Goal: Navigation & Orientation: Understand site structure

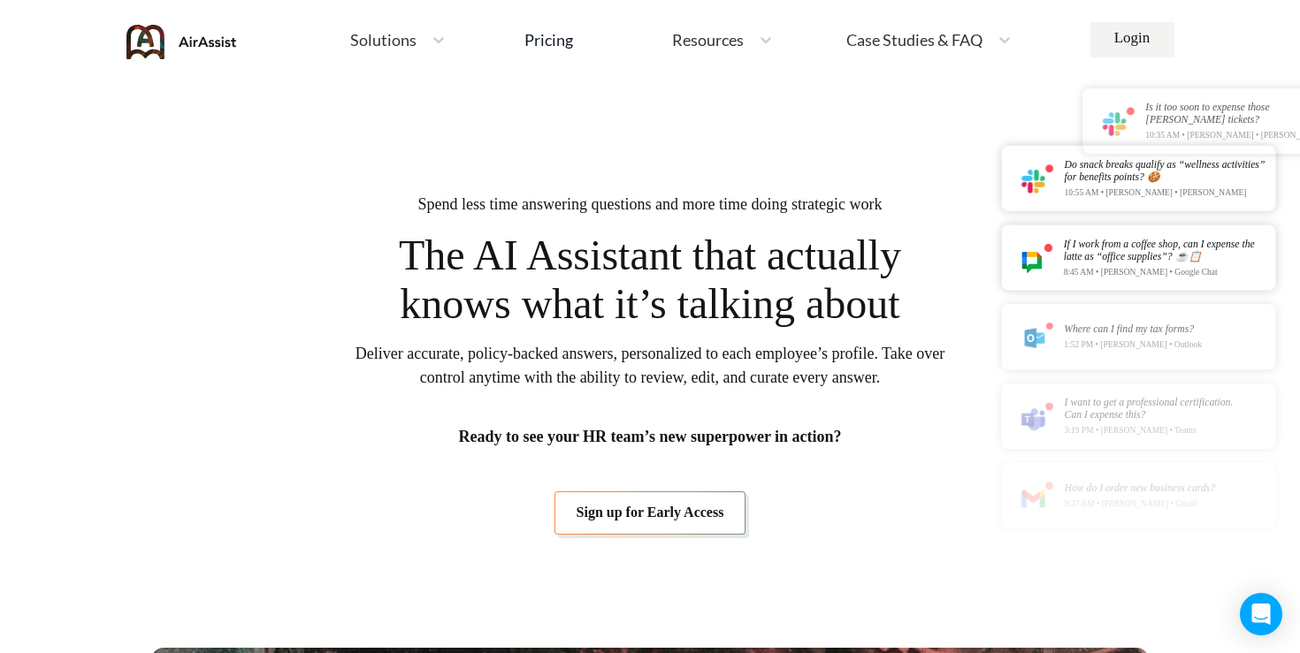
click at [386, 37] on span "Solutions" at bounding box center [383, 40] width 66 height 16
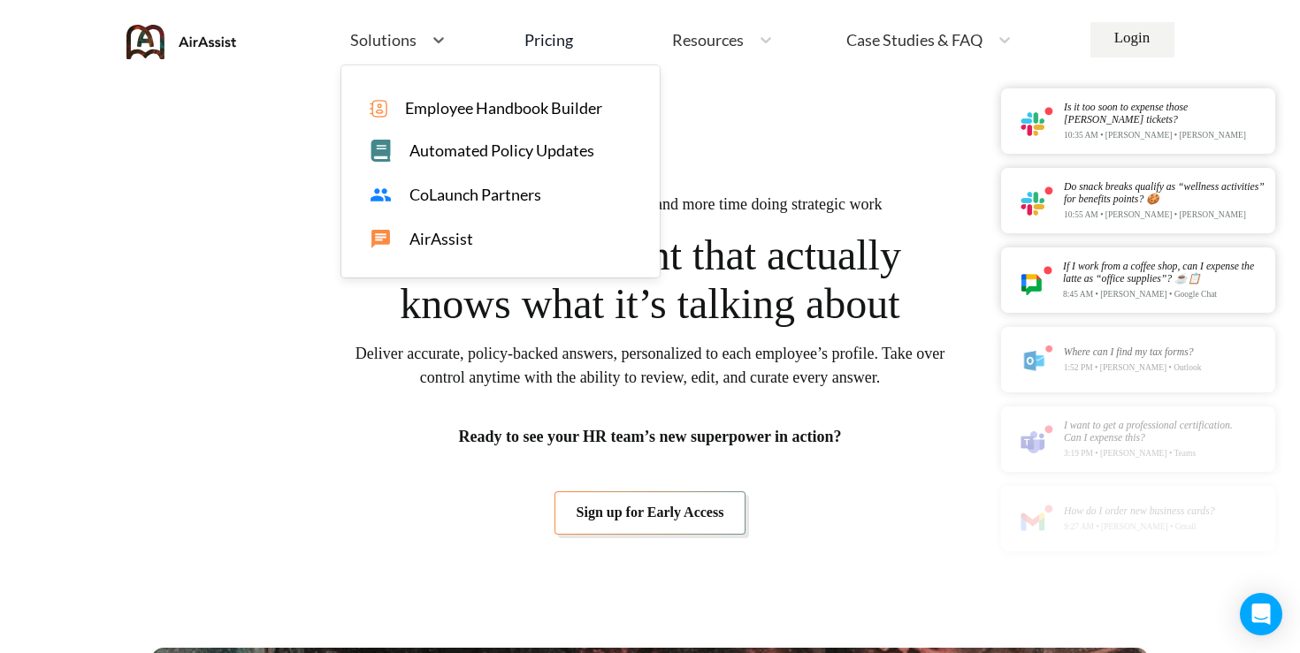
click at [434, 201] on span "CoLaunch Partners" at bounding box center [475, 195] width 132 height 19
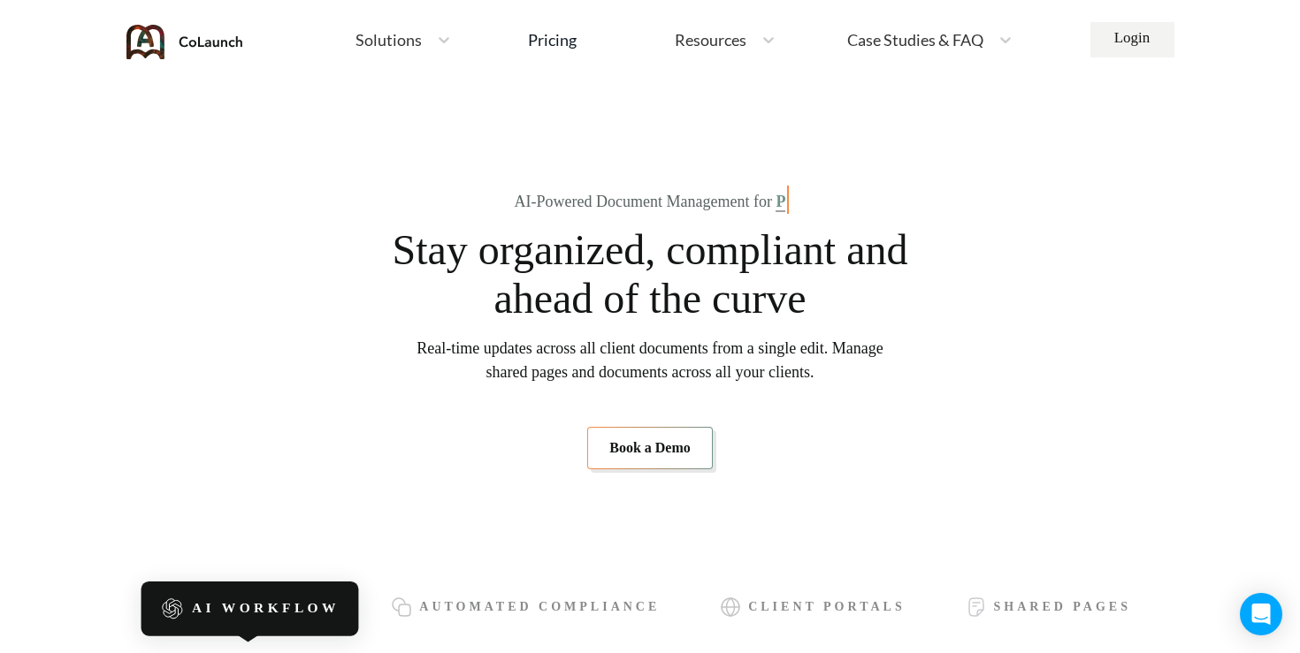
click at [392, 39] on span "Solutions" at bounding box center [388, 40] width 66 height 16
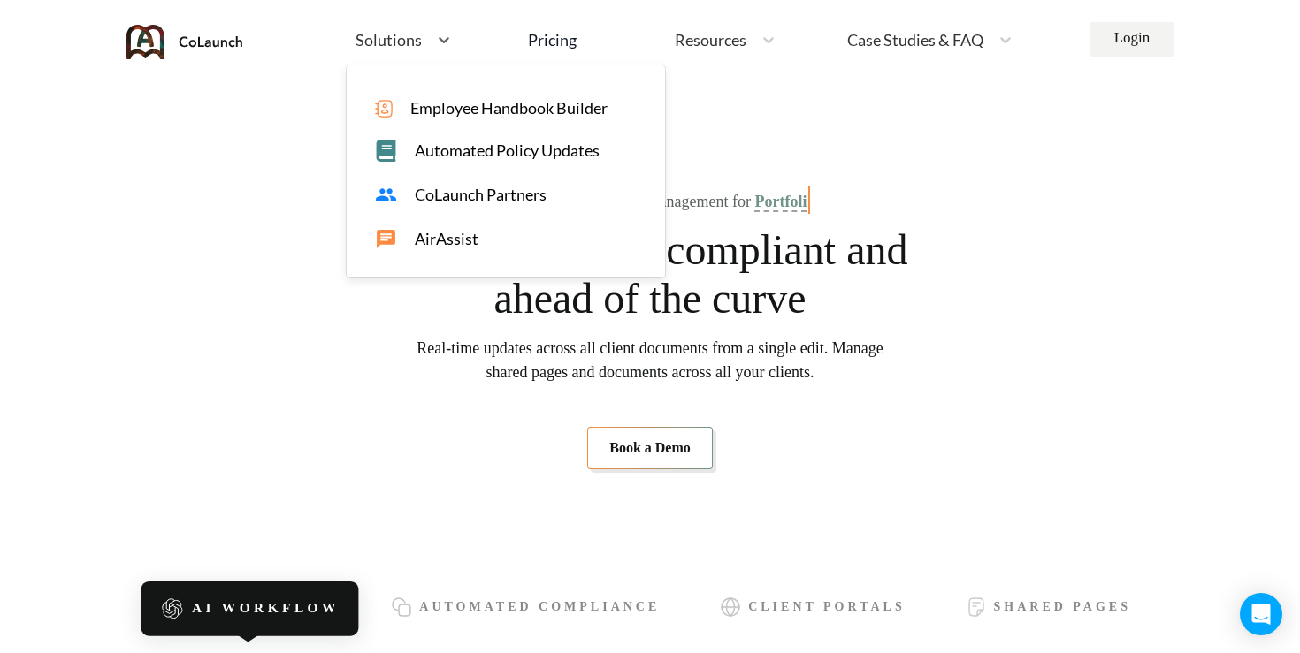
click at [424, 152] on span "Automated Policy Updates" at bounding box center [507, 150] width 185 height 19
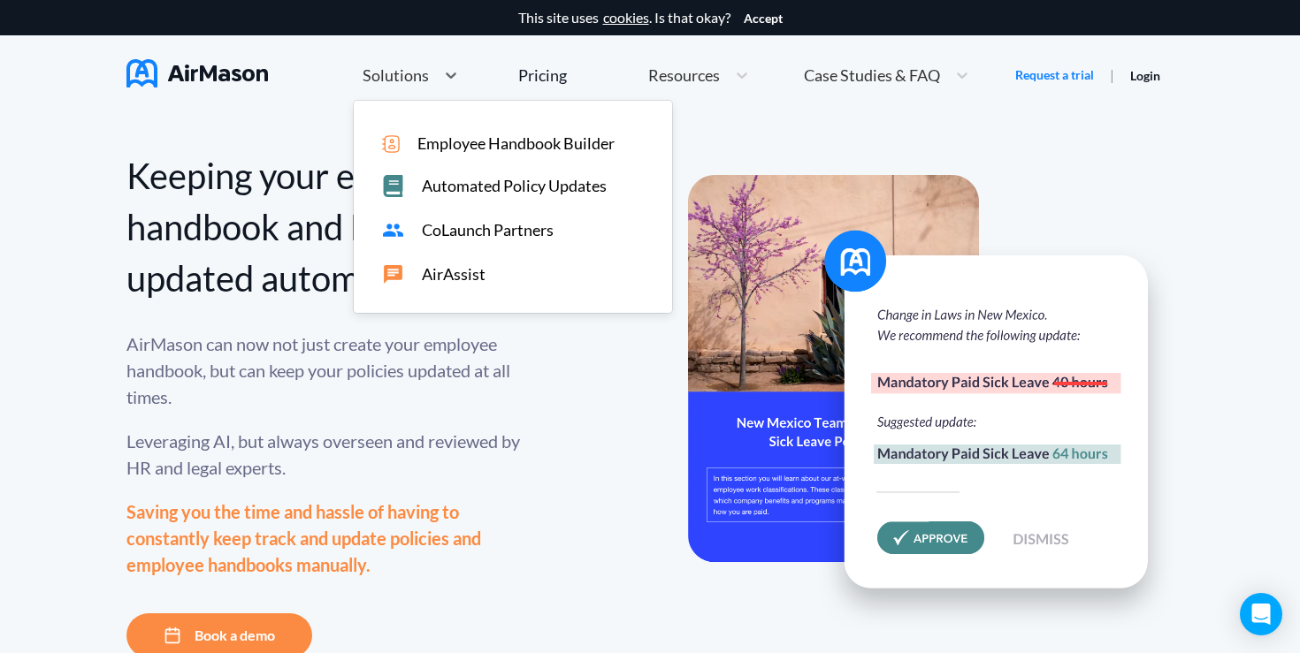
click at [393, 74] on span "Solutions" at bounding box center [396, 75] width 66 height 16
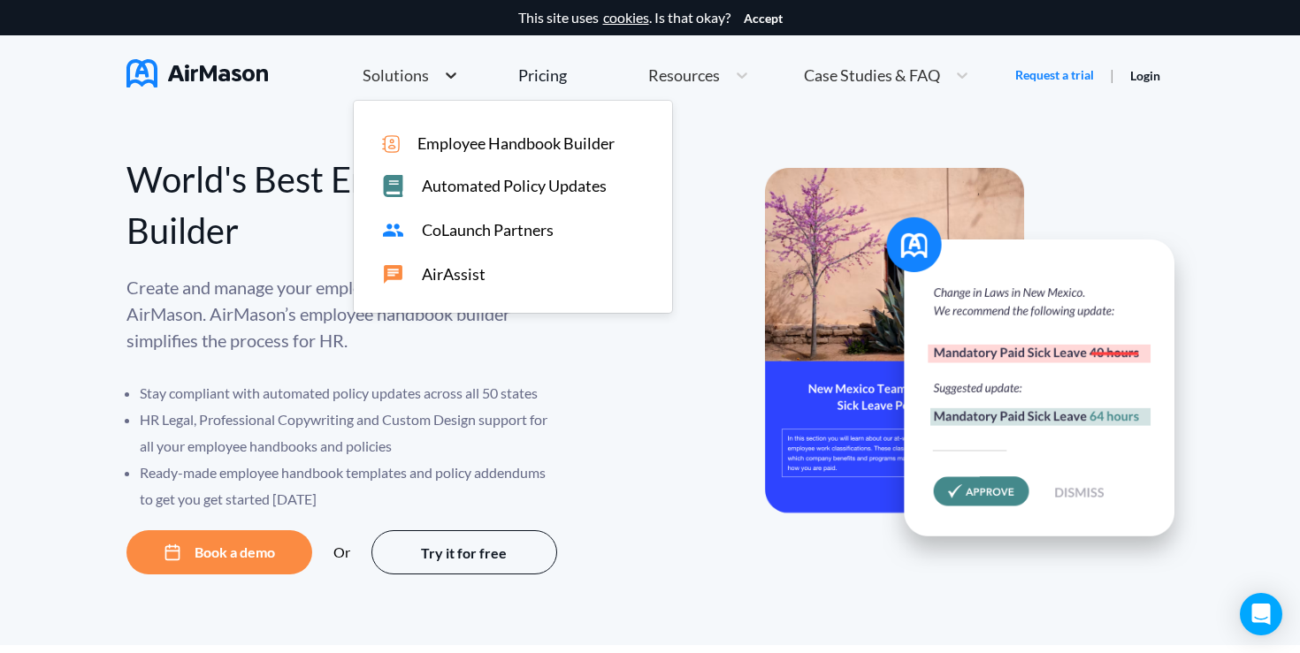
click at [451, 77] on icon at bounding box center [451, 75] width 18 height 18
click at [441, 133] on div "Employee Handbook Builder" at bounding box center [513, 140] width 318 height 26
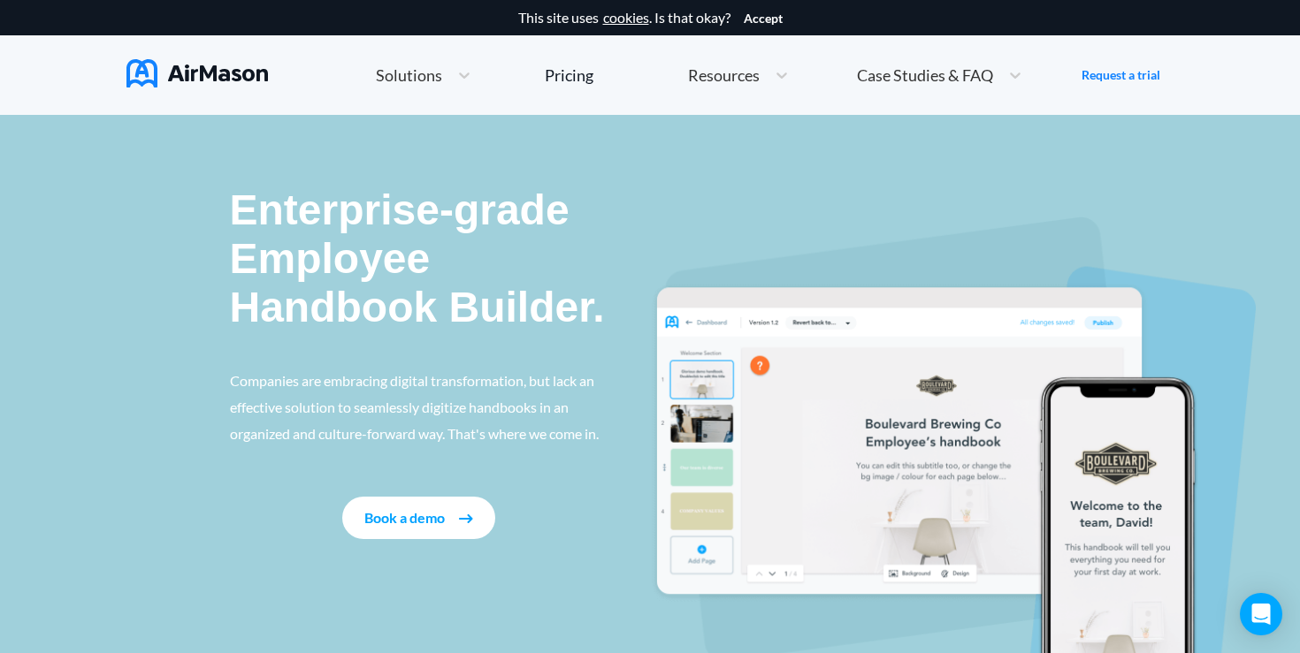
click at [229, 74] on img at bounding box center [196, 73] width 141 height 28
